Goal: Transaction & Acquisition: Purchase product/service

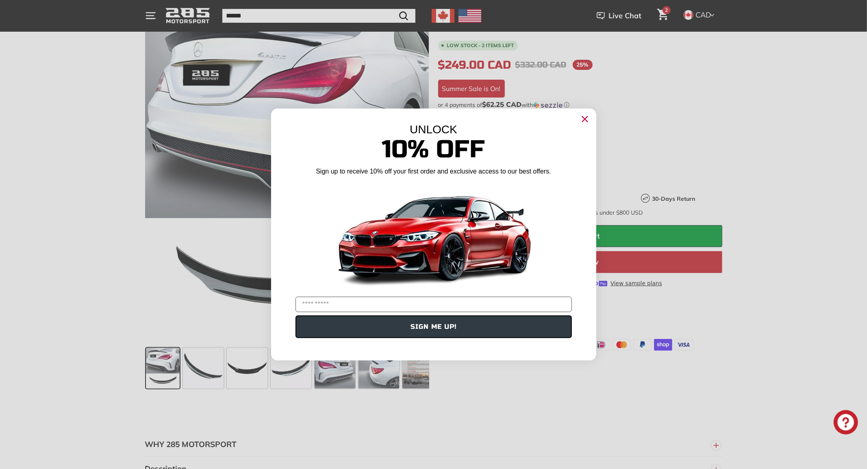
click at [586, 120] on icon "Close dialog" at bounding box center [584, 119] width 5 height 5
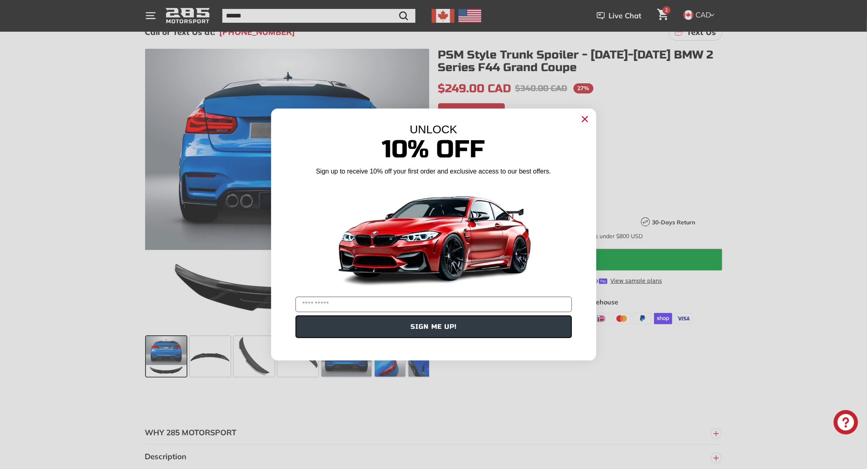
type input "**********"
click at [584, 119] on icon "Close dialog" at bounding box center [584, 119] width 5 height 5
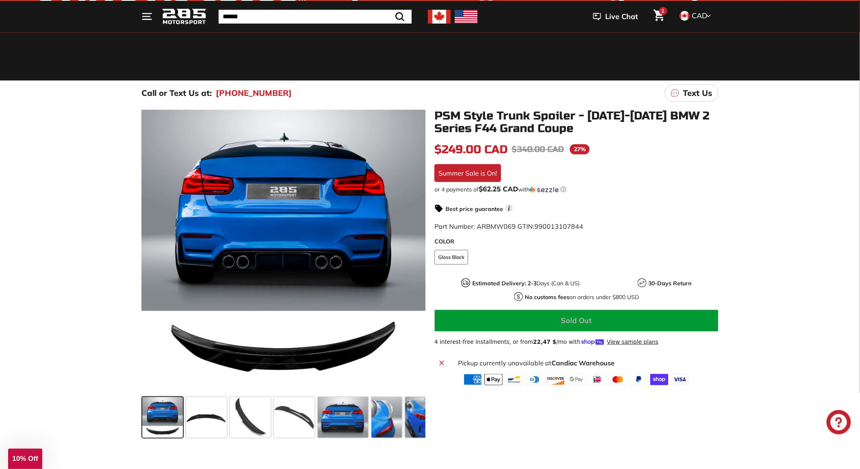
scroll to position [45, 0]
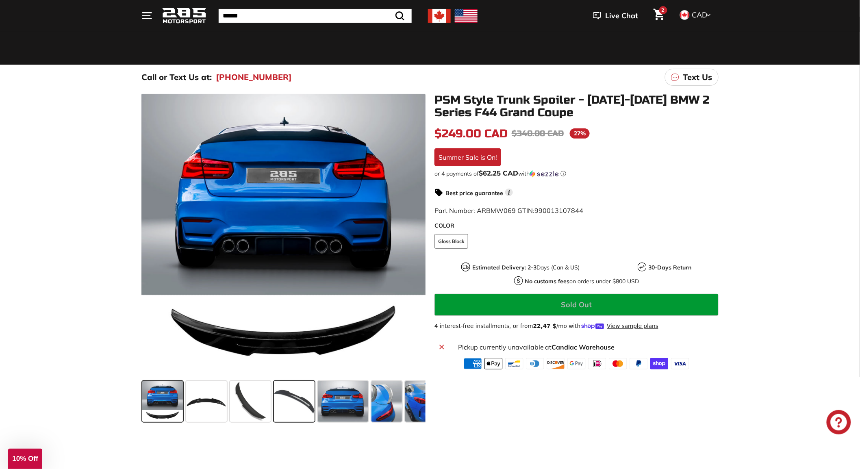
click at [289, 411] on span at bounding box center [294, 401] width 41 height 41
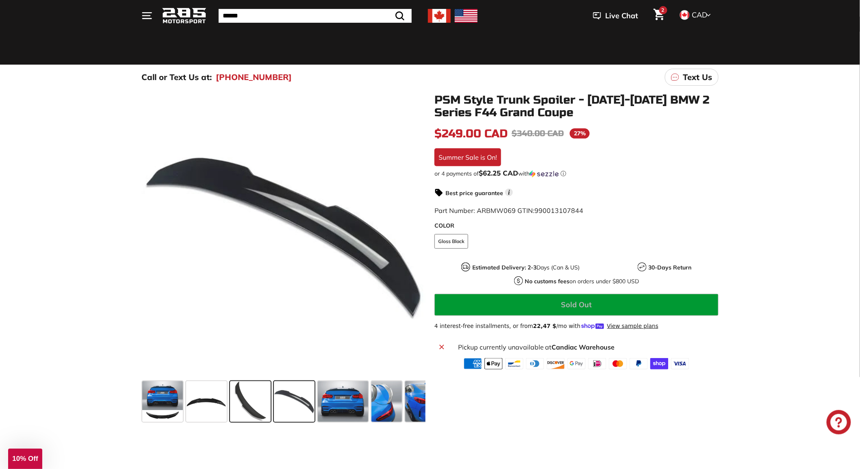
click at [254, 408] on span at bounding box center [250, 401] width 41 height 41
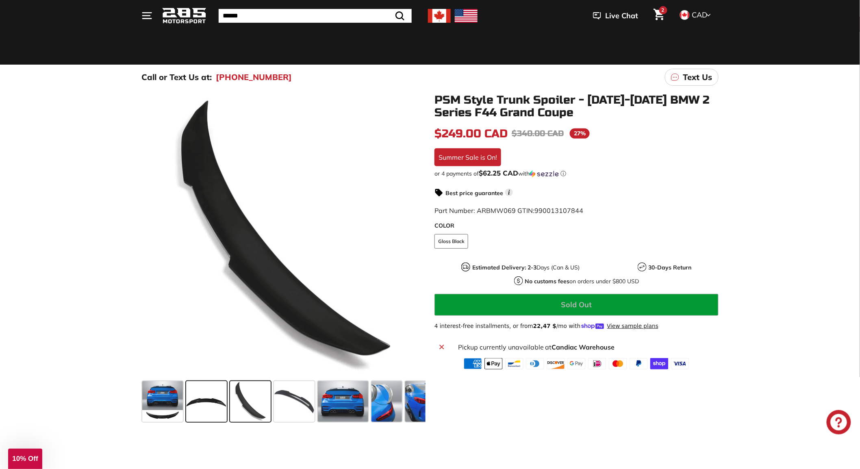
click at [207, 406] on span at bounding box center [206, 401] width 41 height 41
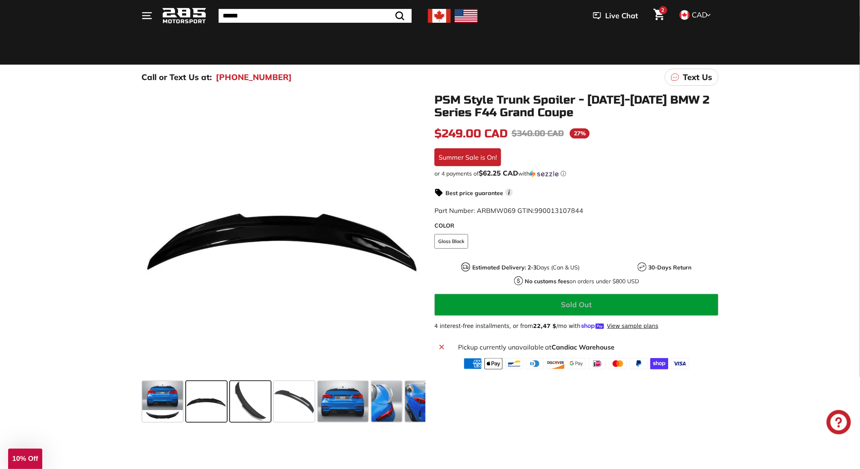
click at [252, 410] on span at bounding box center [250, 401] width 41 height 41
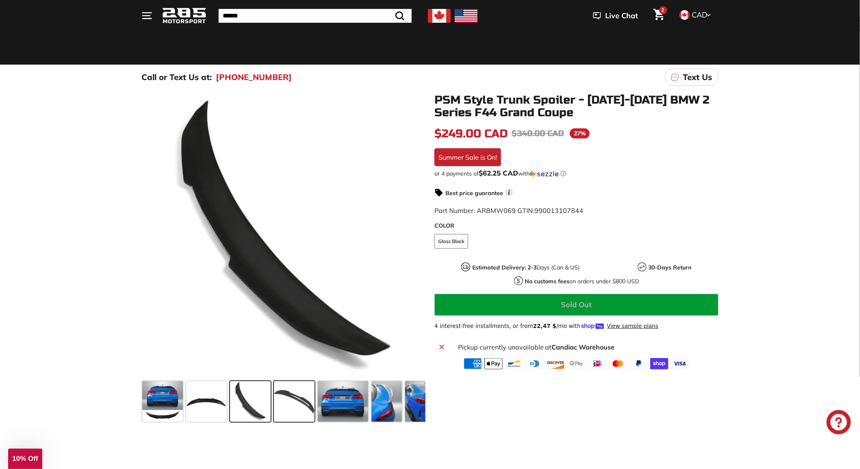
click at [280, 407] on span at bounding box center [294, 401] width 41 height 41
